Goal: Communication & Community: Ask a question

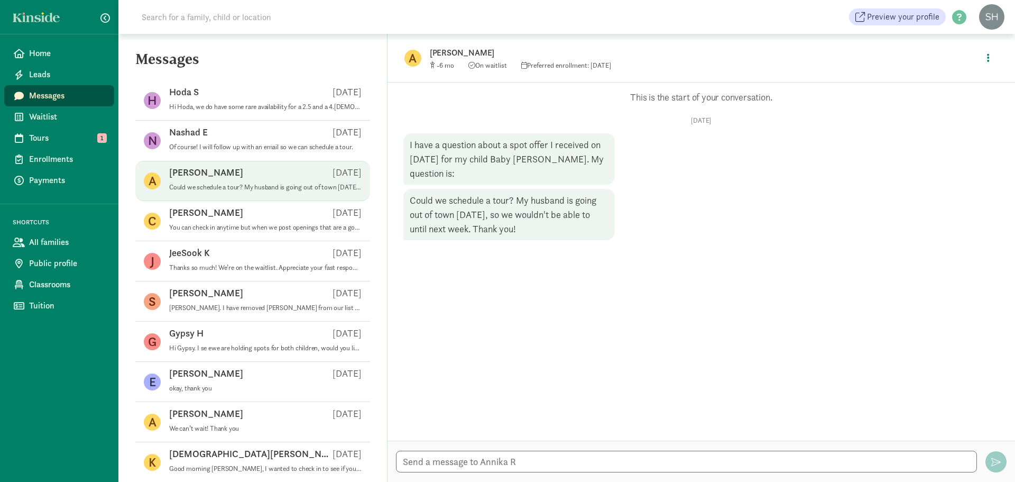
click at [64, 99] on span "Messages" at bounding box center [67, 95] width 77 height 13
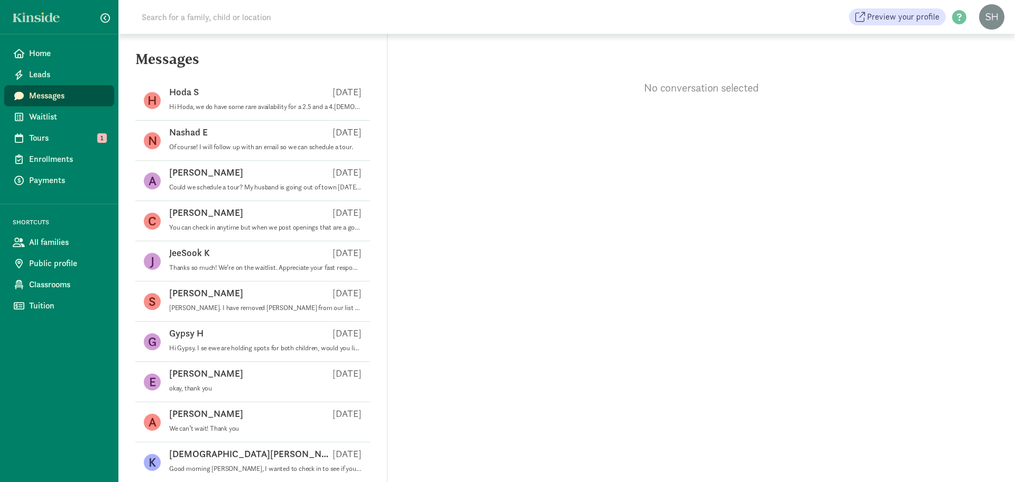
click at [212, 109] on p "Hi Hoda, we do have some rare availability for a 2.5 and a 4.[DEMOGRAPHIC_DATA]…" at bounding box center [265, 107] width 192 height 8
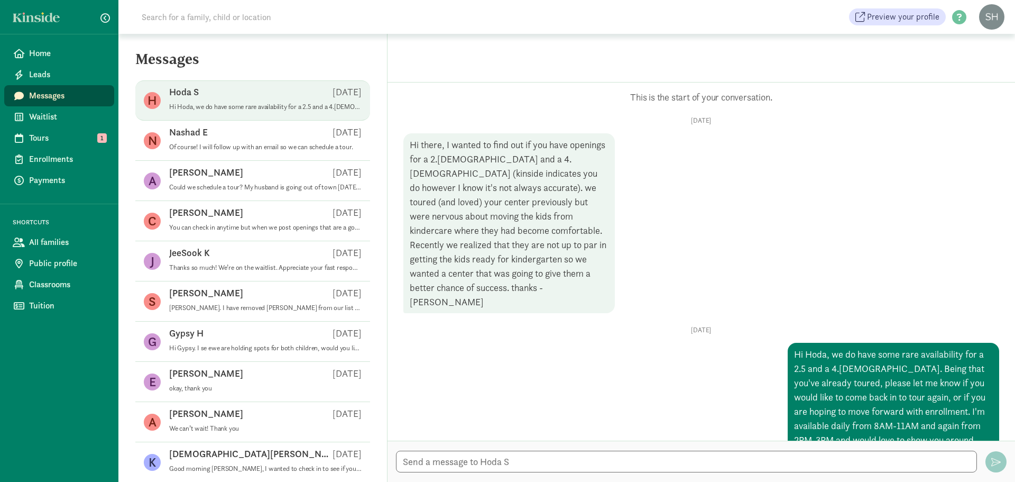
scroll to position [23, 0]
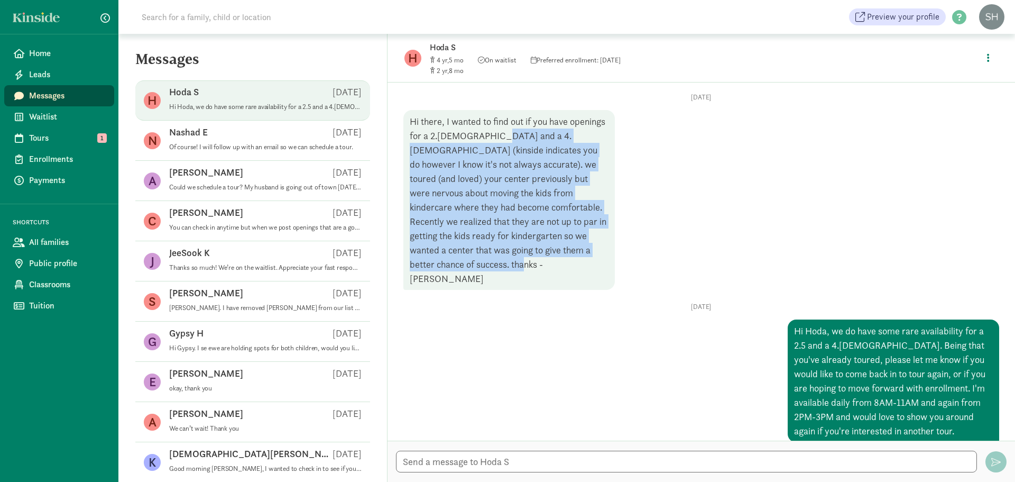
drag, startPoint x: 551, startPoint y: 263, endPoint x: 492, endPoint y: 144, distance: 132.7
click at [492, 144] on div "Hi there, I wanted to find out if you have openings for a 2.[DEMOGRAPHIC_DATA] …" at bounding box center [509, 200] width 212 height 180
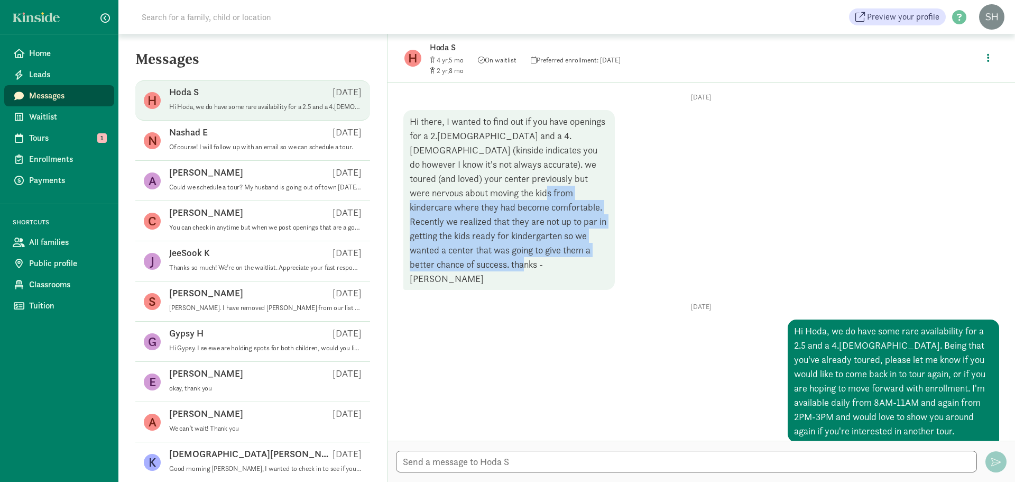
drag, startPoint x: 523, startPoint y: 264, endPoint x: 487, endPoint y: 183, distance: 89.0
click at [487, 183] on div "Hi there, I wanted to find out if you have openings for a 2.[DEMOGRAPHIC_DATA] …" at bounding box center [509, 200] width 212 height 180
drag, startPoint x: 518, startPoint y: 268, endPoint x: 495, endPoint y: 223, distance: 50.1
click at [495, 223] on div "Hi there, I wanted to find out if you have openings for a 2.[DEMOGRAPHIC_DATA] …" at bounding box center [509, 200] width 212 height 180
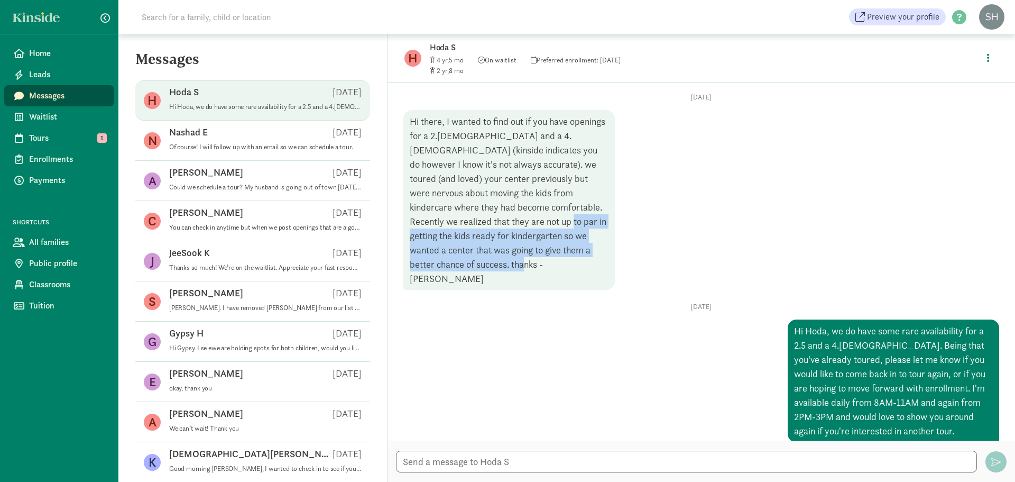
click at [495, 223] on div "Hi there, I wanted to find out if you have openings for a 2.[DEMOGRAPHIC_DATA] …" at bounding box center [509, 200] width 212 height 180
drag, startPoint x: 522, startPoint y: 270, endPoint x: 485, endPoint y: 196, distance: 83.0
click at [485, 196] on div "Hi there, I wanted to find out if you have openings for a 2.[DEMOGRAPHIC_DATA] …" at bounding box center [509, 200] width 212 height 180
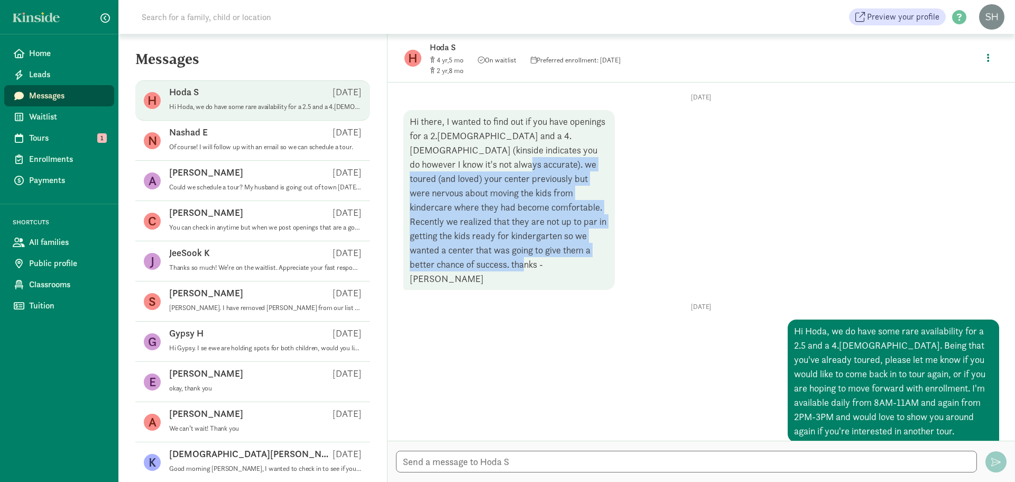
drag, startPoint x: 515, startPoint y: 262, endPoint x: 462, endPoint y: 164, distance: 111.7
click at [462, 164] on div "Hi there, I wanted to find out if you have openings for a 2.[DEMOGRAPHIC_DATA] …" at bounding box center [509, 200] width 212 height 180
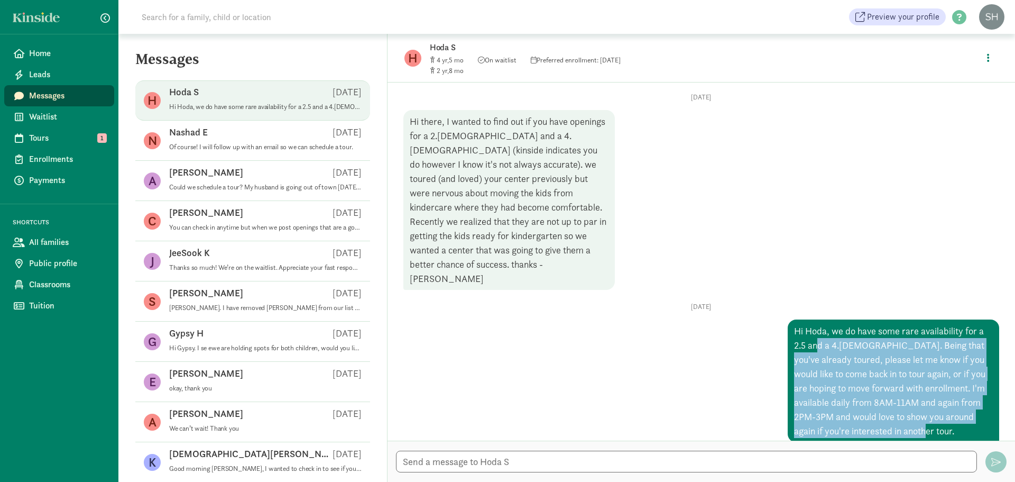
drag, startPoint x: 905, startPoint y: 413, endPoint x: 812, endPoint y: 328, distance: 125.7
click at [812, 328] on div "Hi Hoda, we do have some rare availability for a 2.5 and a 4.[DEMOGRAPHIC_DATA]…" at bounding box center [894, 380] width 212 height 123
click at [812, 327] on div "Hi Hoda, we do have some rare availability for a 2.5 and a 4.[DEMOGRAPHIC_DATA]…" at bounding box center [894, 380] width 212 height 123
drag, startPoint x: 831, startPoint y: 388, endPoint x: 752, endPoint y: 305, distance: 114.8
click at [752, 305] on div "[DATE] Hi Hoda, we do have some rare availability for a 2.5 and a 4.[DEMOGRAPHI…" at bounding box center [701, 372] width 596 height 140
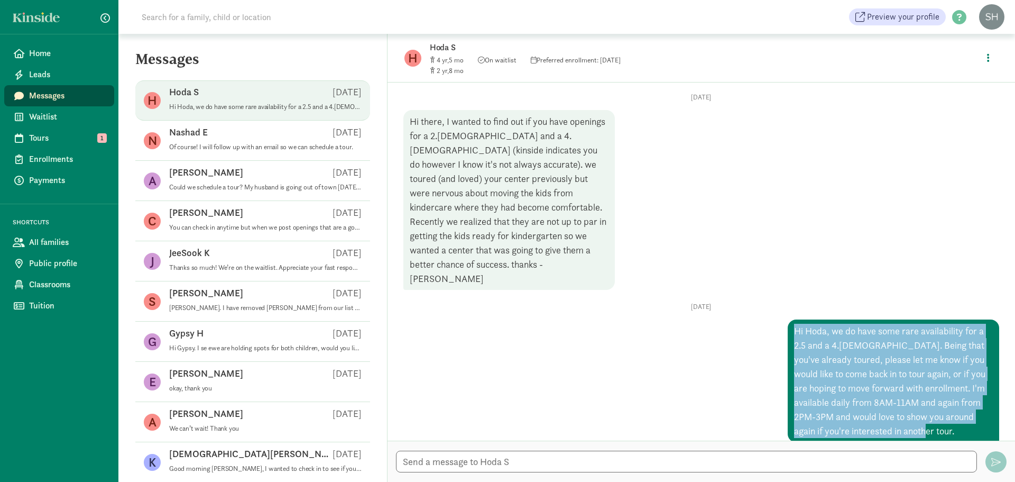
click at [752, 304] on div "[DATE] Hi Hoda, we do have some rare availability for a 2.5 and a 4.[DEMOGRAPHI…" at bounding box center [701, 372] width 596 height 140
drag, startPoint x: 921, startPoint y: 414, endPoint x: 766, endPoint y: 311, distance: 186.3
click at [766, 311] on div "[DATE] Hi Hoda, we do have some rare availability for a 2.5 and a 4.[DEMOGRAPHI…" at bounding box center [701, 372] width 596 height 140
click at [772, 311] on div "[DATE] Hi Hoda, we do have some rare availability for a 2.5 and a 4.[DEMOGRAPHI…" at bounding box center [701, 372] width 596 height 140
drag, startPoint x: 943, startPoint y: 416, endPoint x: 758, endPoint y: 320, distance: 208.4
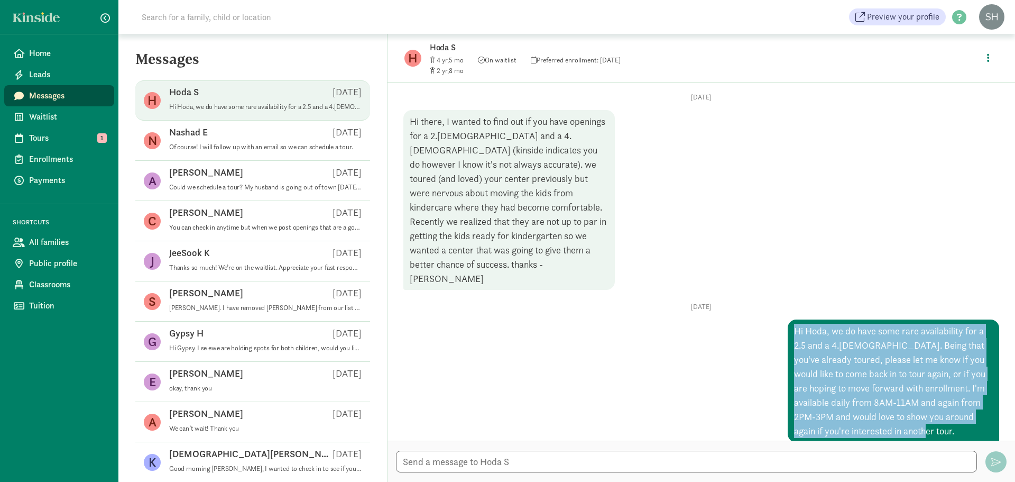
click at [758, 320] on div "[DATE] Hi Hoda, we do have some rare availability for a 2.5 and a 4.[DEMOGRAPHI…" at bounding box center [701, 372] width 596 height 140
click at [758, 319] on div "[DATE] Hi Hoda, we do have some rare availability for a 2.5 and a 4.[DEMOGRAPHI…" at bounding box center [701, 372] width 596 height 140
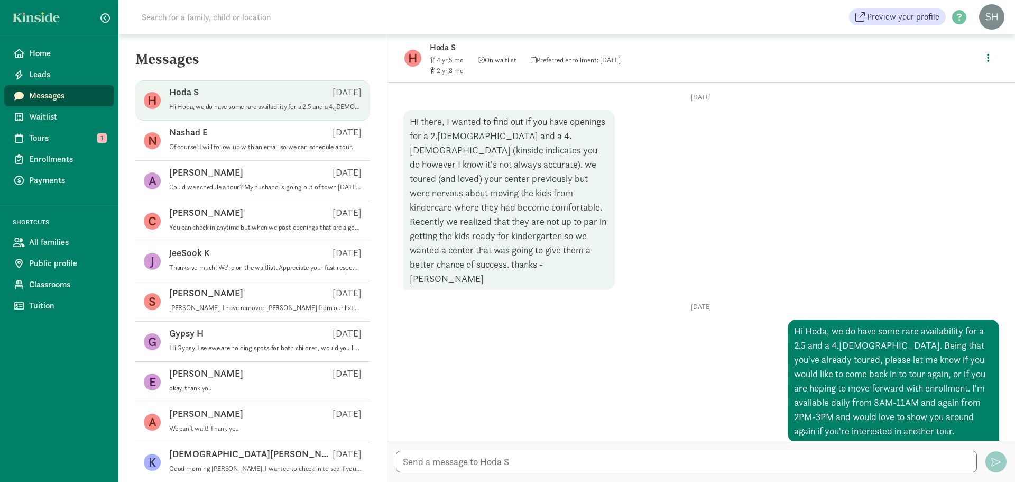
click at [679, 221] on div "[DATE] Hi there, I wanted to find out if you have openings for a 2.[DEMOGRAPHIC…" at bounding box center [701, 191] width 596 height 197
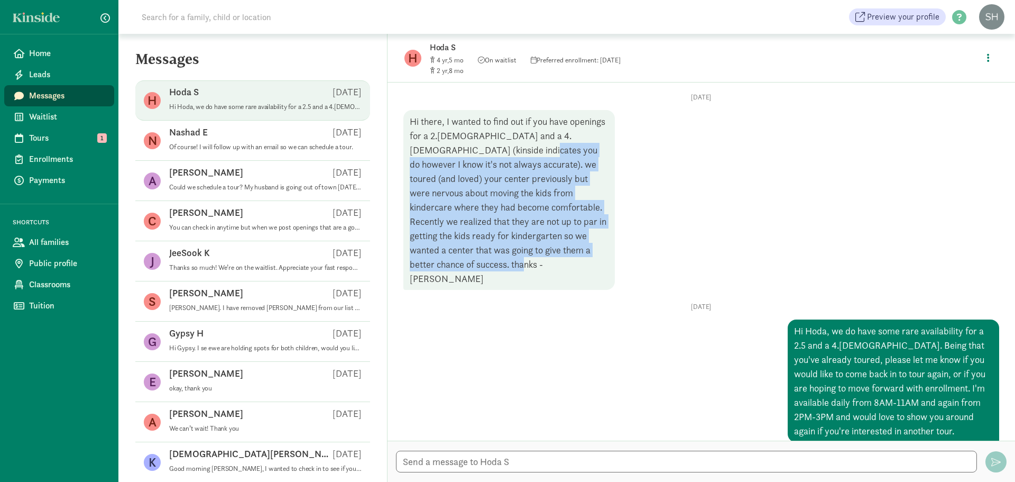
drag, startPoint x: 552, startPoint y: 264, endPoint x: 489, endPoint y: 146, distance: 133.9
click at [489, 146] on div "Hi there, I wanted to find out if you have openings for a 2.[DEMOGRAPHIC_DATA] …" at bounding box center [509, 200] width 212 height 180
